Goal: Navigation & Orientation: Find specific page/section

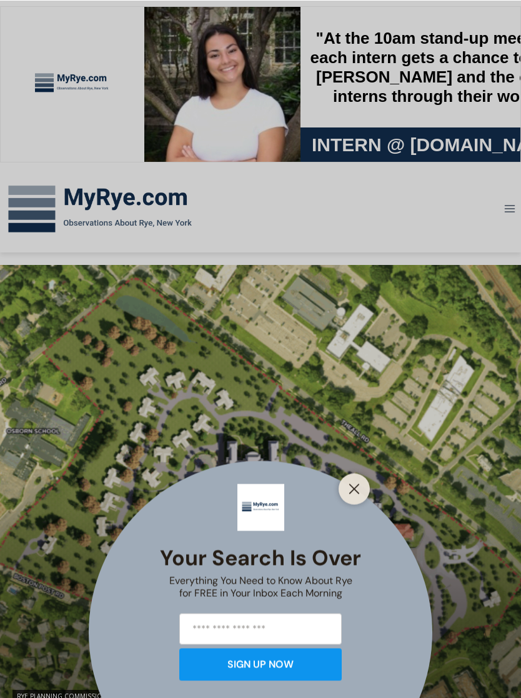
click at [361, 484] on button "Close" at bounding box center [354, 488] width 17 height 17
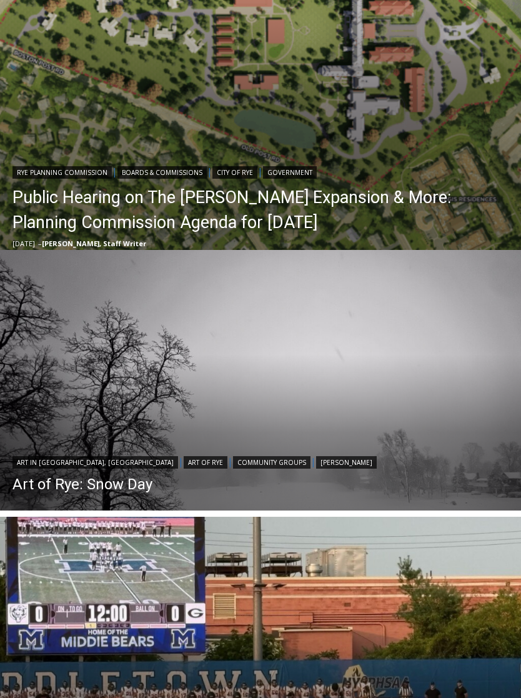
scroll to position [523, 0]
click at [197, 368] on img "Read More Art of Rye: Snow Day" at bounding box center [260, 381] width 521 height 261
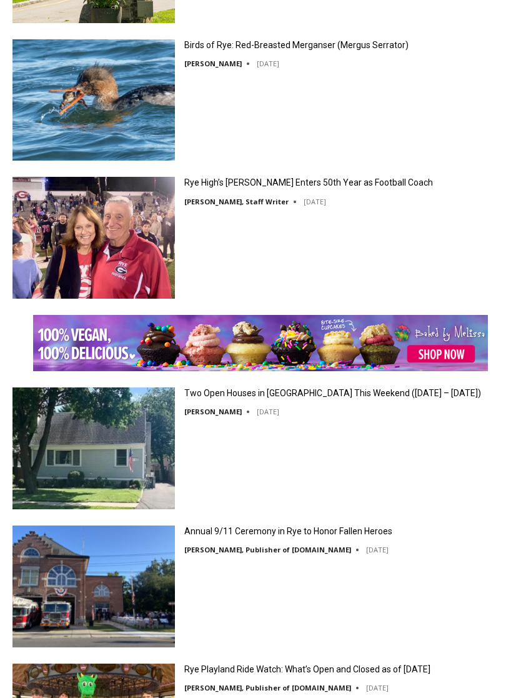
scroll to position [2359, 0]
click at [144, 462] on img at bounding box center [93, 449] width 162 height 122
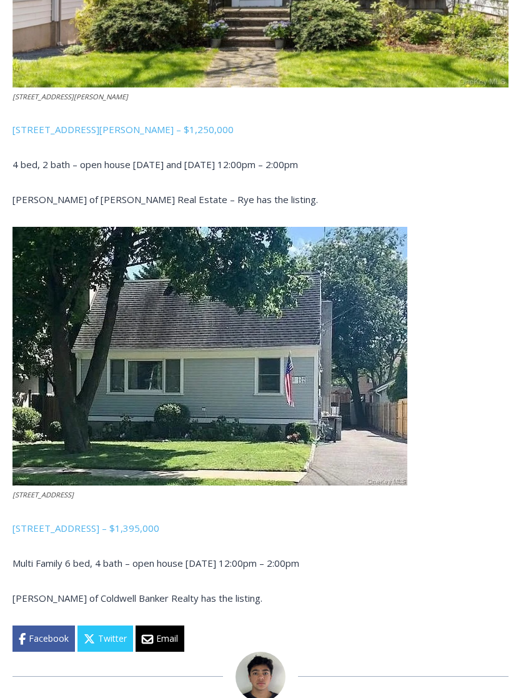
scroll to position [836, 0]
click at [134, 525] on link "134-136 Dearborn Avenue, Rye – $1,395,000" at bounding box center [85, 528] width 147 height 12
